Goal: Check status: Check status

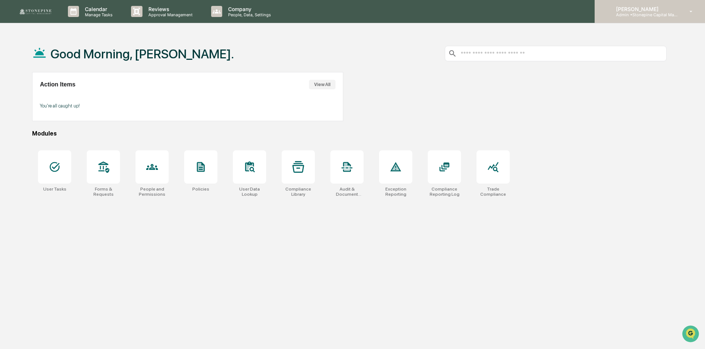
click at [664, 6] on p "[PERSON_NAME]" at bounding box center [644, 9] width 69 height 6
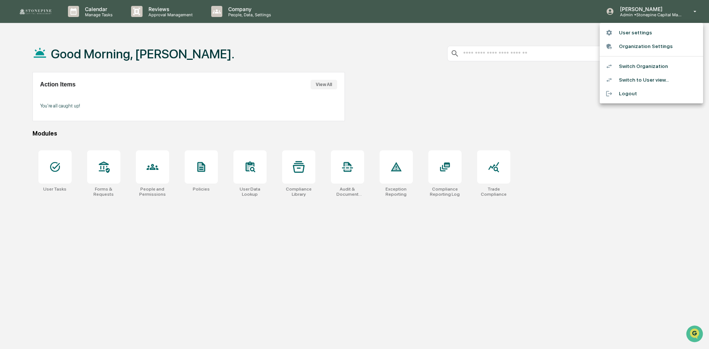
click at [371, 105] on div at bounding box center [354, 174] width 709 height 349
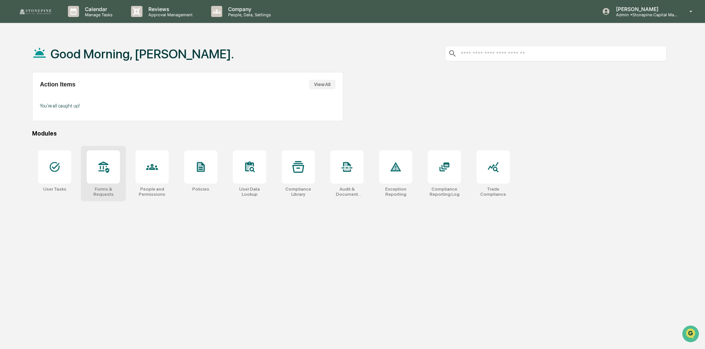
click at [110, 165] on div at bounding box center [103, 166] width 33 height 33
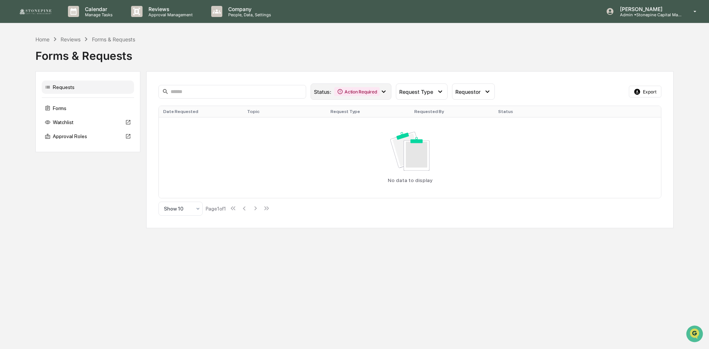
click at [367, 94] on div "Action Required" at bounding box center [356, 91] width 45 height 9
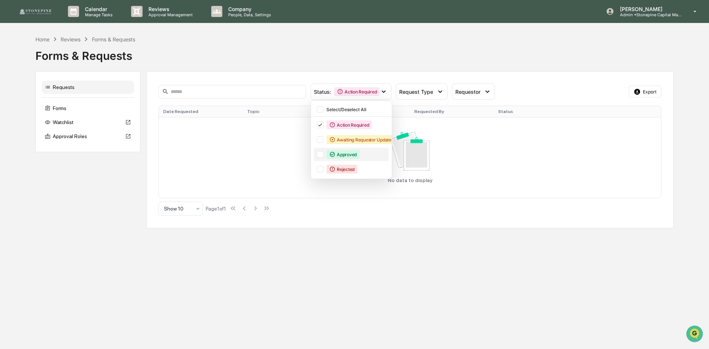
click at [328, 152] on div "Approved" at bounding box center [342, 154] width 33 height 9
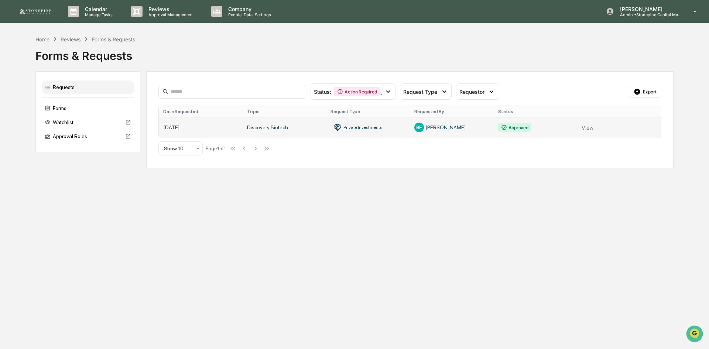
click at [247, 128] on link at bounding box center [410, 127] width 502 height 21
